Goal: Navigation & Orientation: Find specific page/section

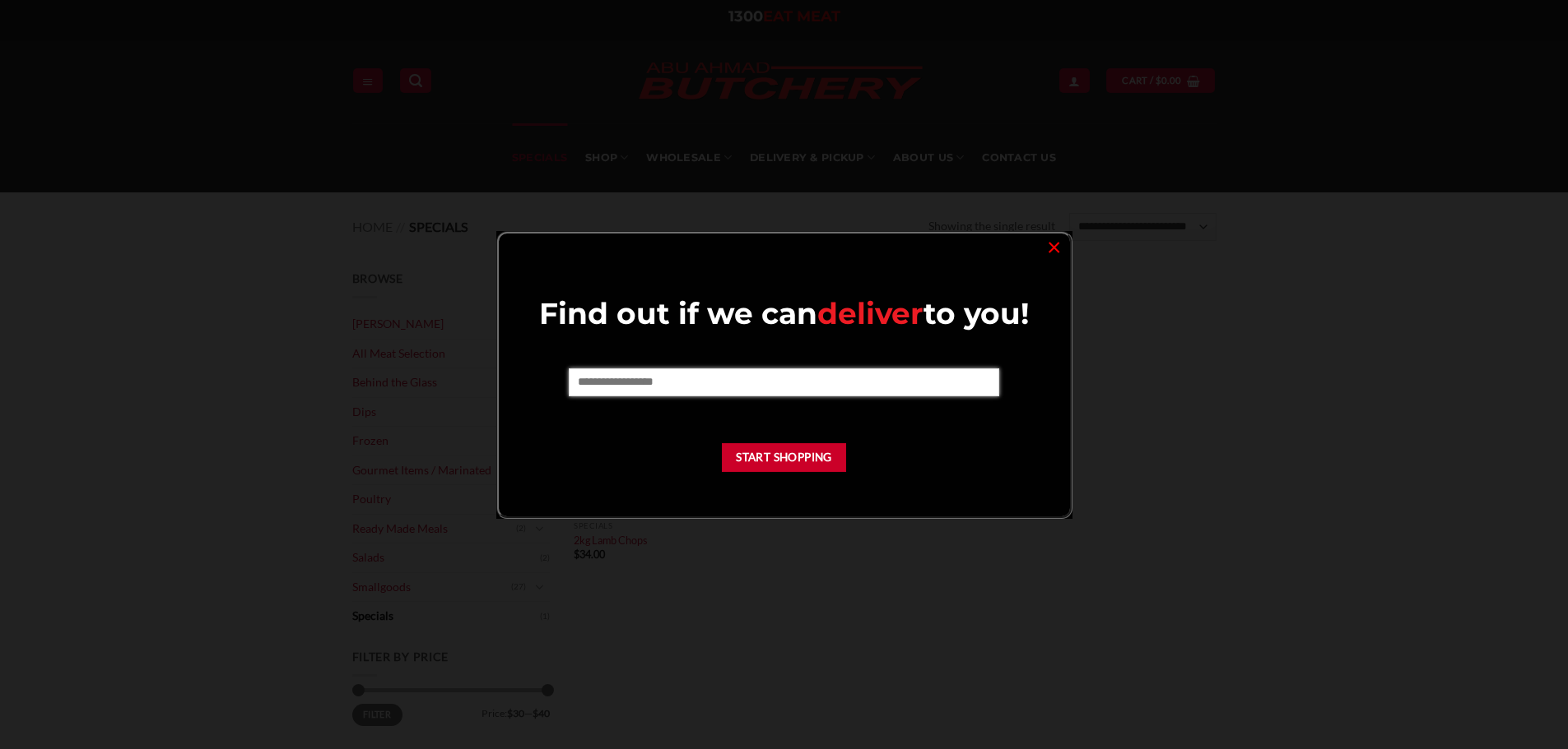
click at [822, 394] on input "text" at bounding box center [784, 382] width 431 height 28
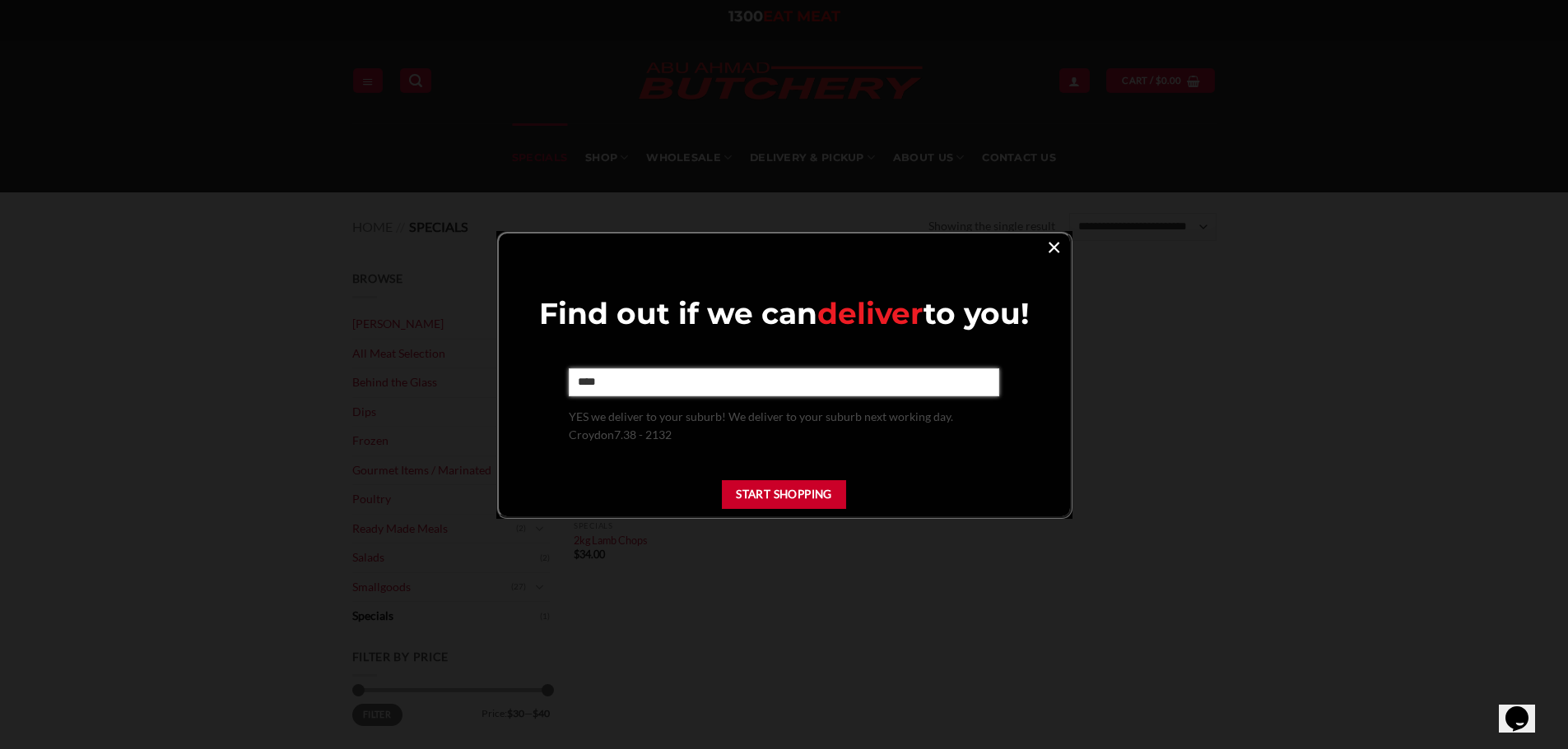
type input "****"
click at [1049, 243] on link "×" at bounding box center [1054, 246] width 24 height 22
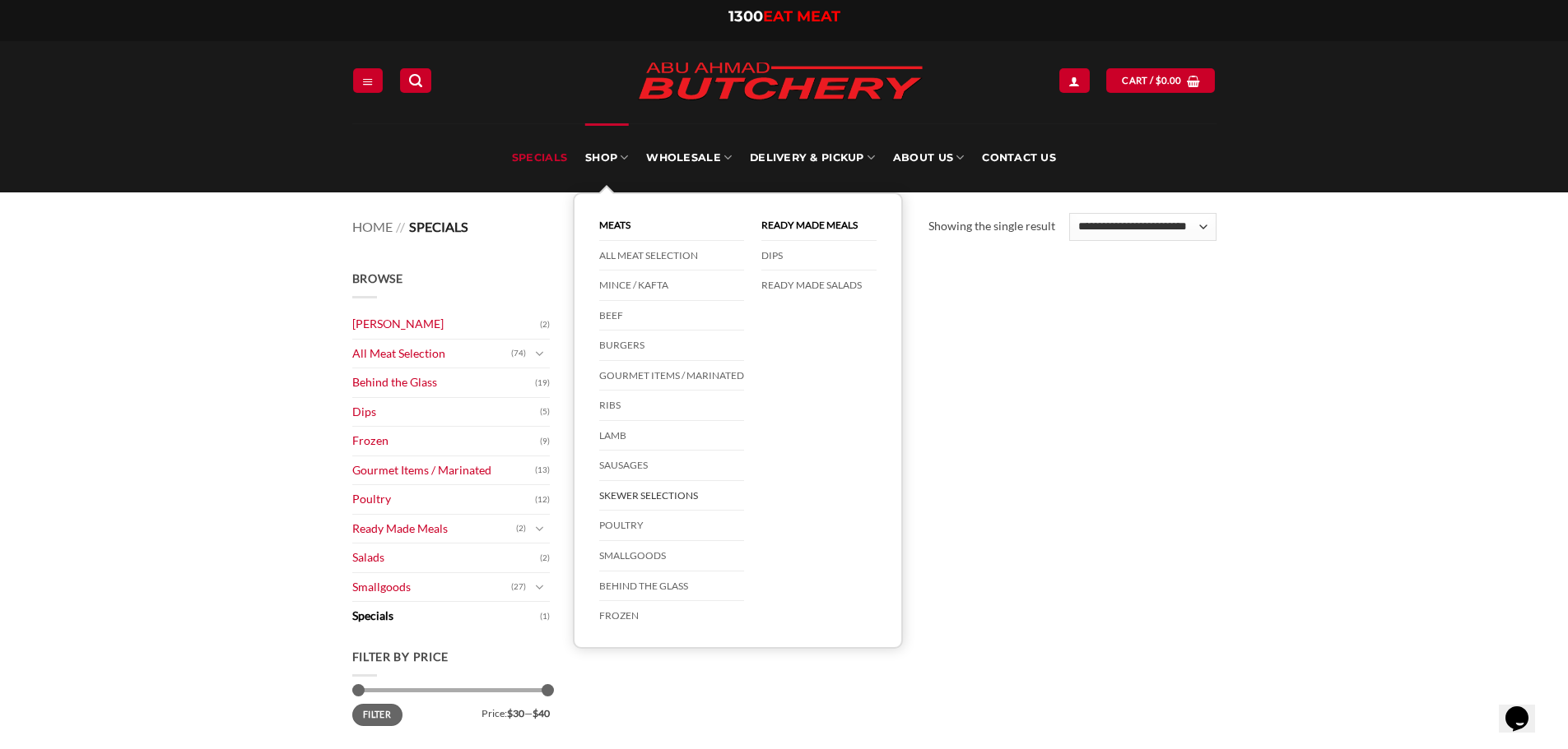
click at [641, 492] on link "Skewer Selections" at bounding box center [671, 496] width 144 height 31
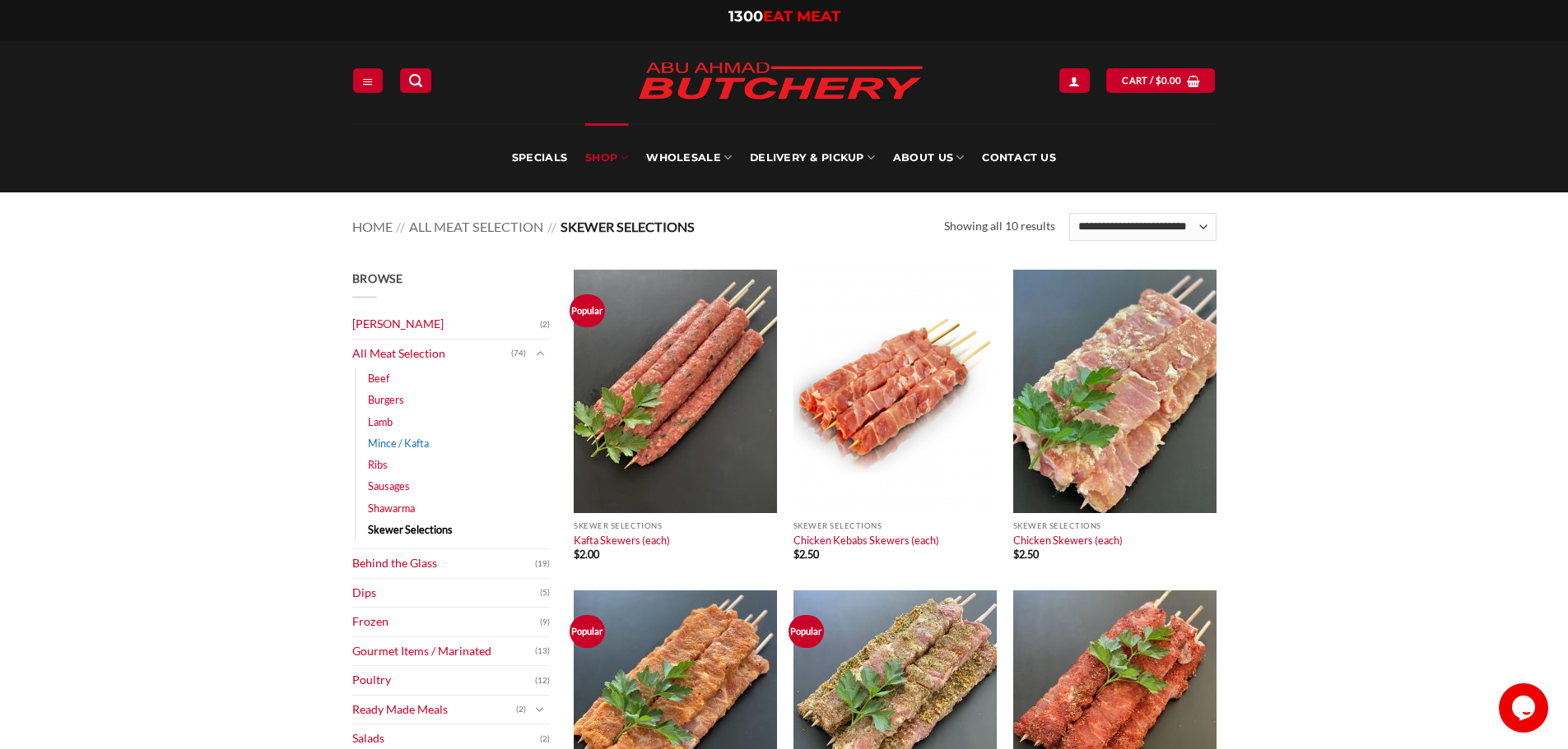
click at [402, 439] on link "Mince / Kafta" at bounding box center [398, 443] width 61 height 21
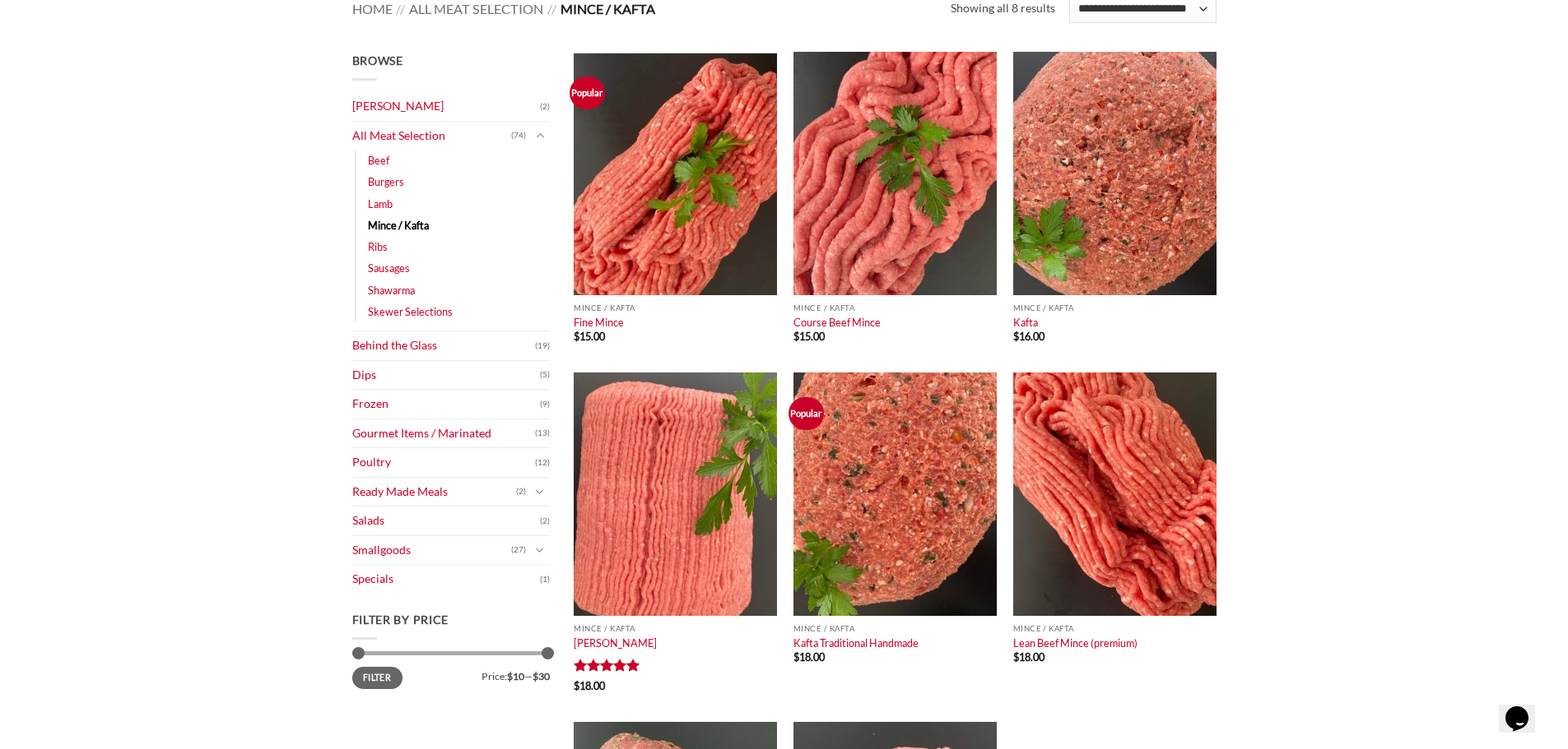
scroll to position [247, 0]
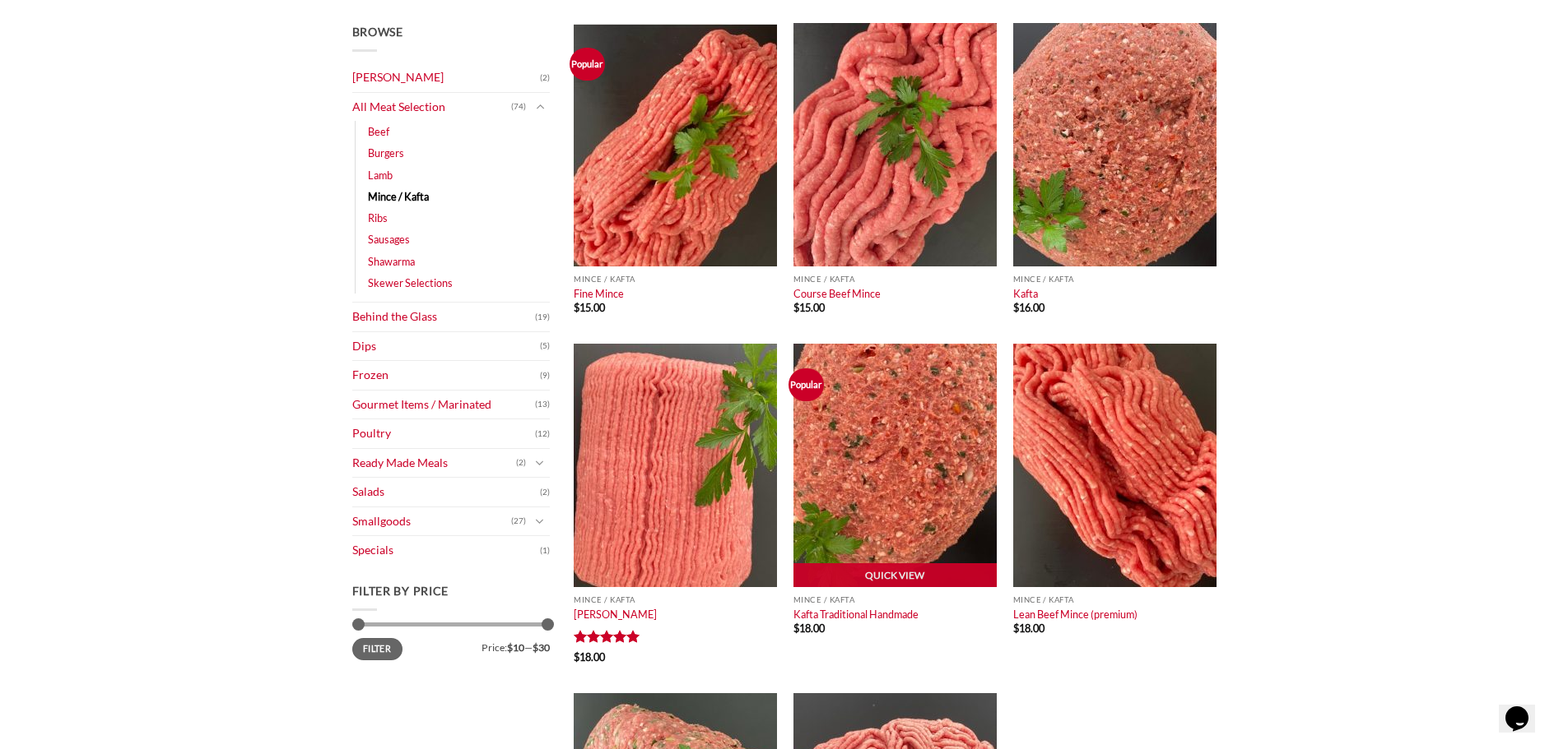
click at [858, 484] on img at bounding box center [894, 465] width 203 height 243
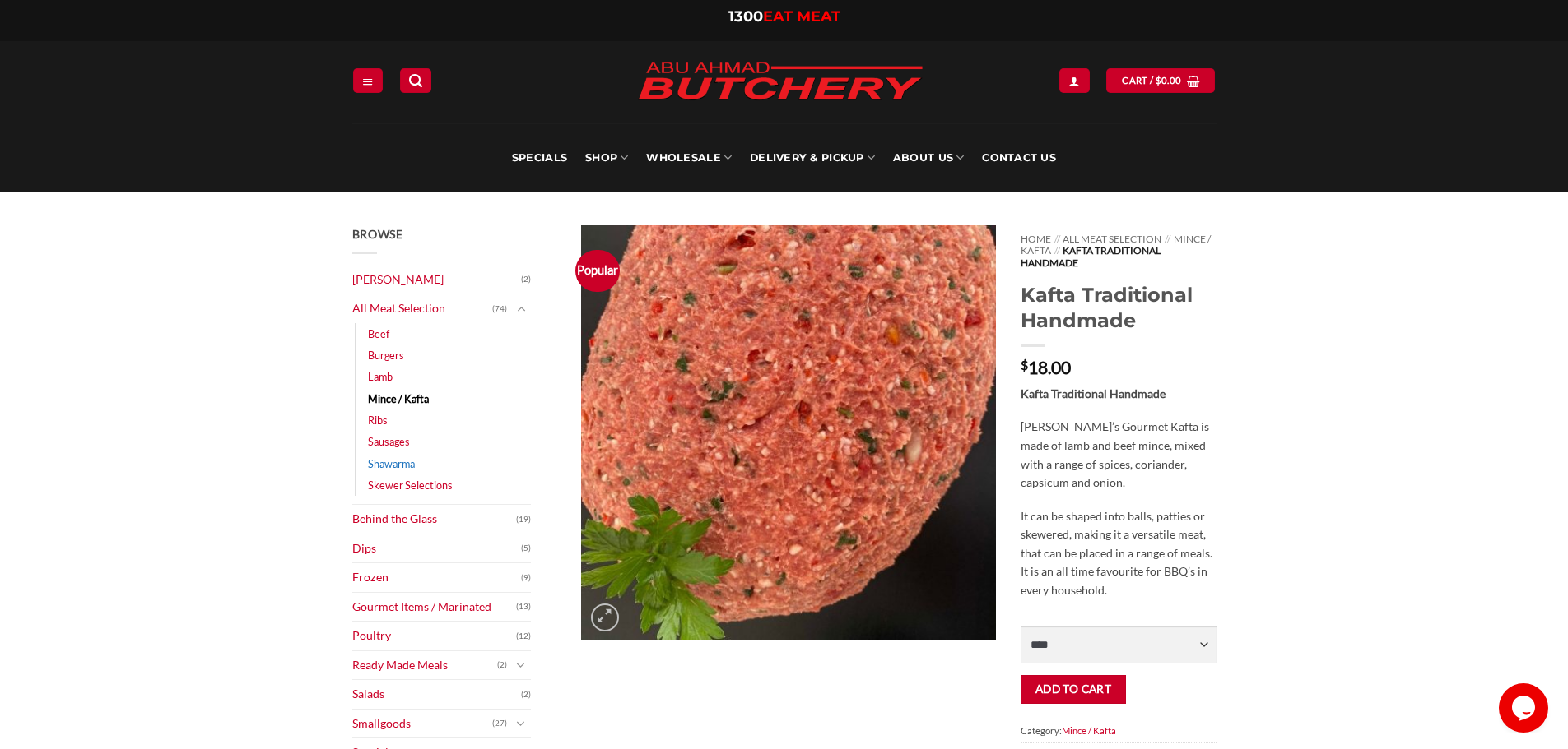
click at [388, 468] on link "Shawarma" at bounding box center [391, 464] width 47 height 21
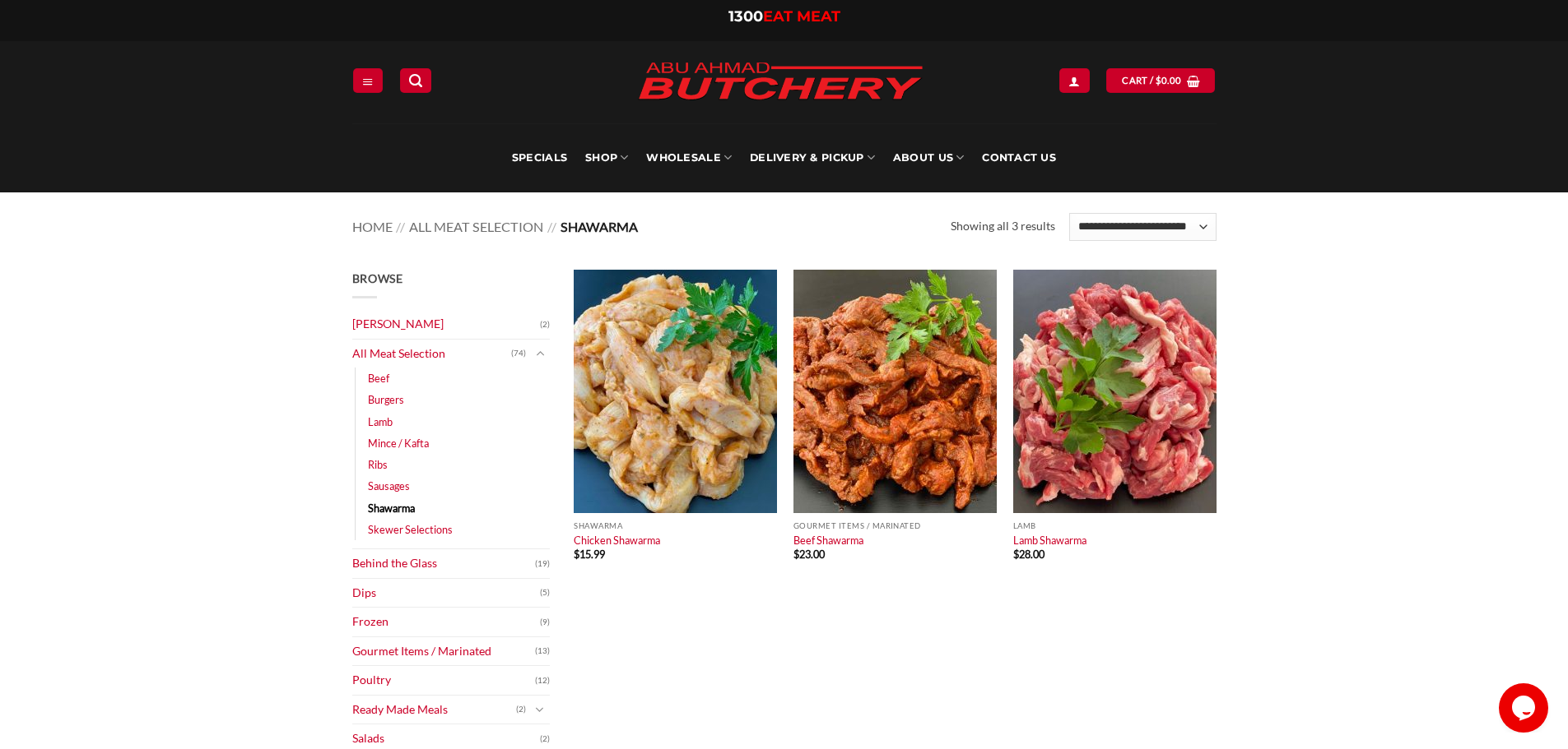
scroll to position [82, 0]
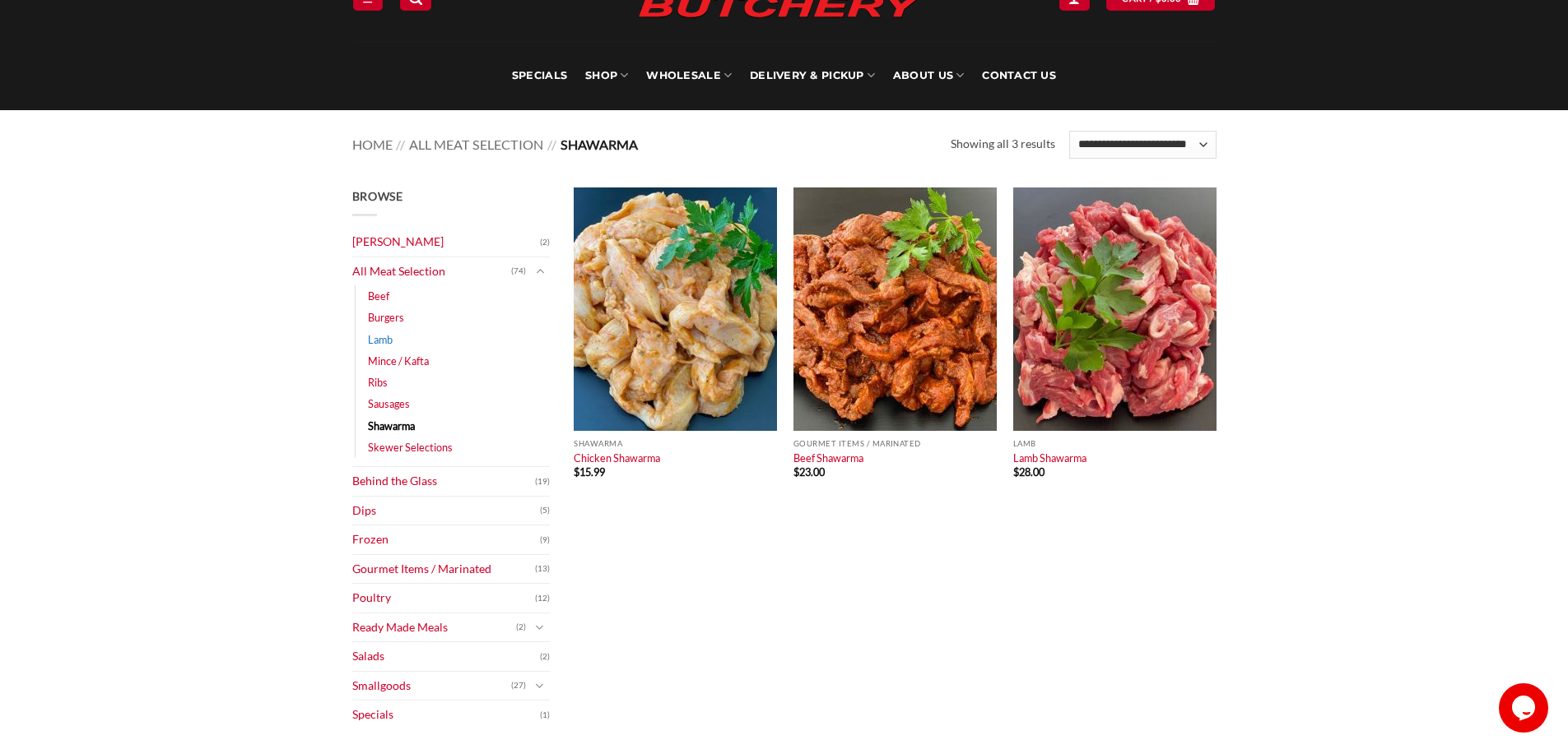
click at [379, 337] on link "Lamb" at bounding box center [380, 339] width 25 height 21
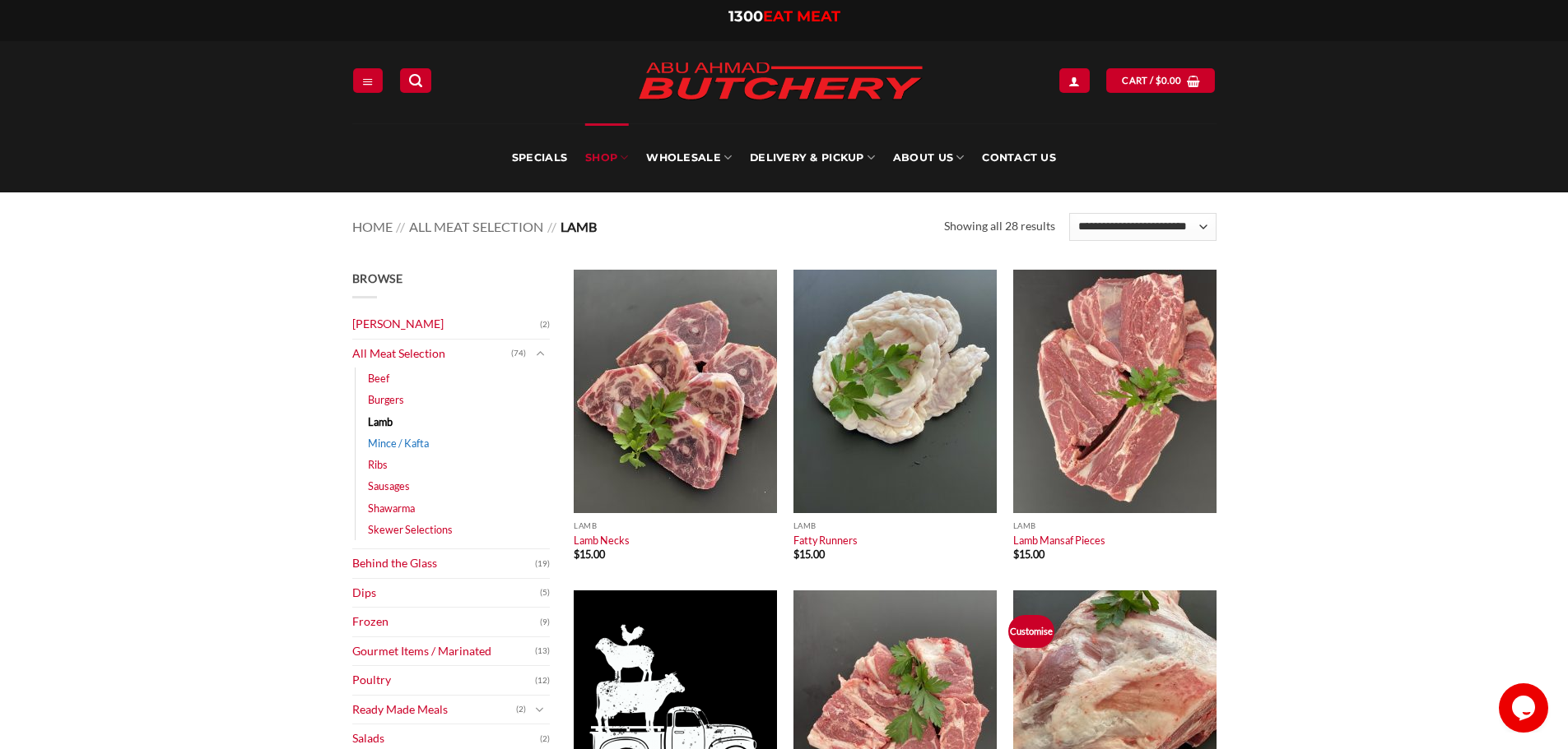
click at [395, 440] on link "Mince / Kafta" at bounding box center [398, 443] width 61 height 21
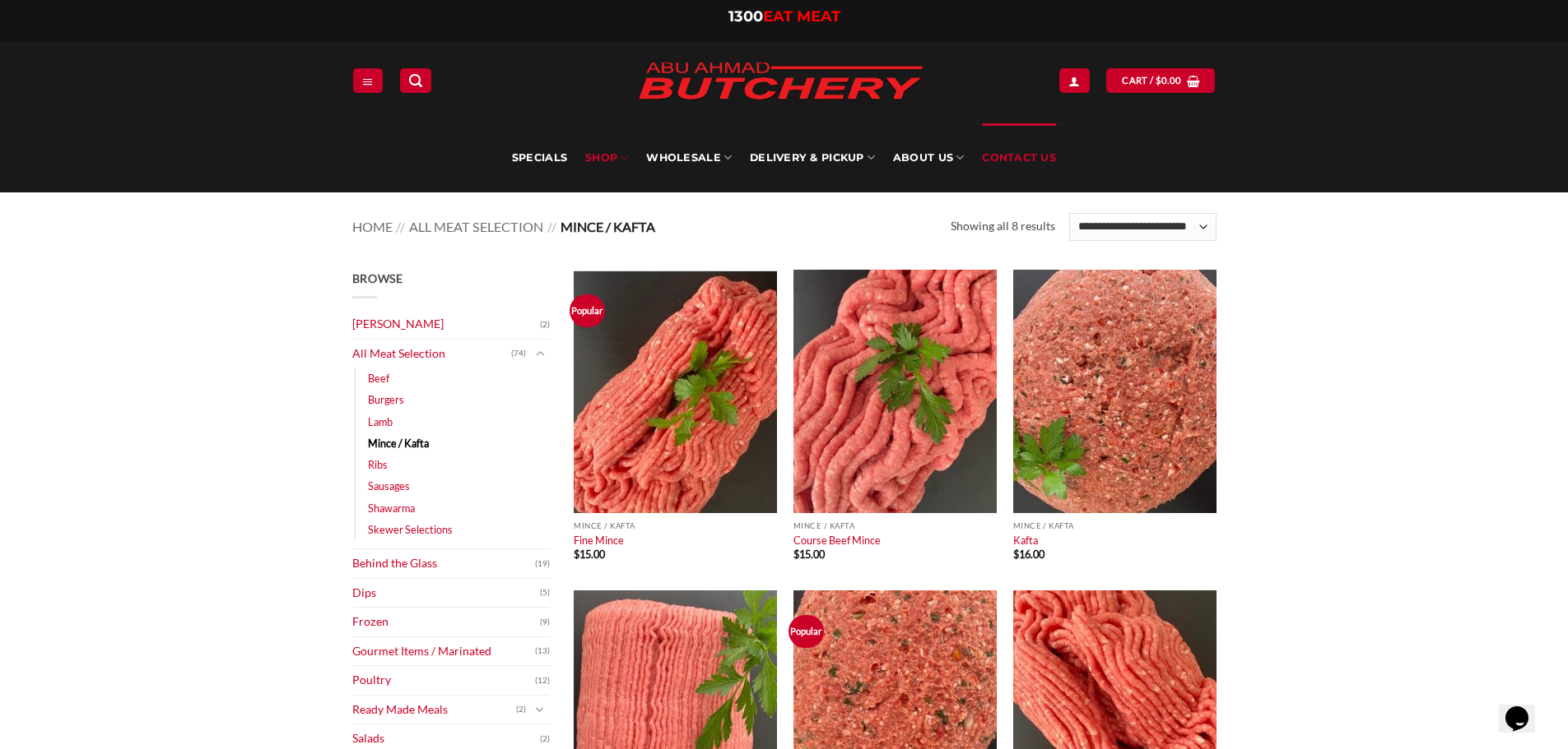
click at [1023, 153] on link "Contact Us" at bounding box center [1019, 157] width 74 height 69
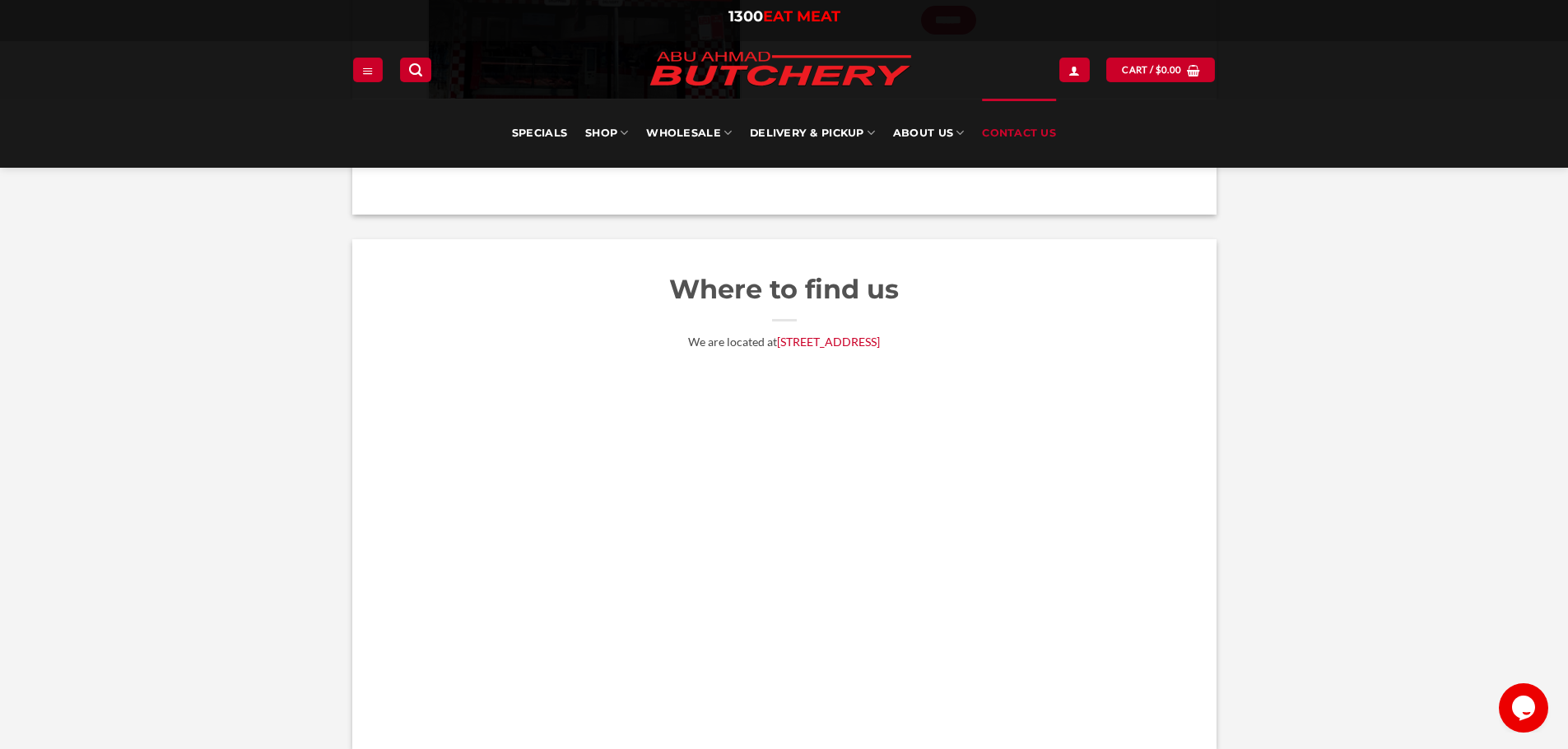
scroll to position [987, 0]
